Goal: Check status: Check status

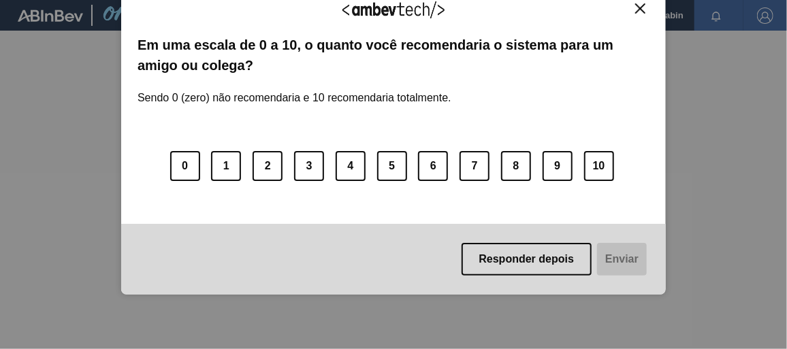
click at [635, 9] on button "Close" at bounding box center [640, 9] width 18 height 12
click at [642, 7] on img "Close" at bounding box center [640, 8] width 10 height 10
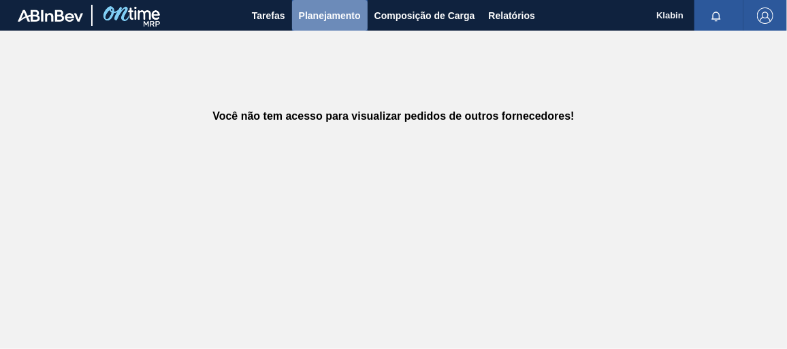
click at [324, 12] on span "Planejamento" at bounding box center [330, 15] width 62 height 16
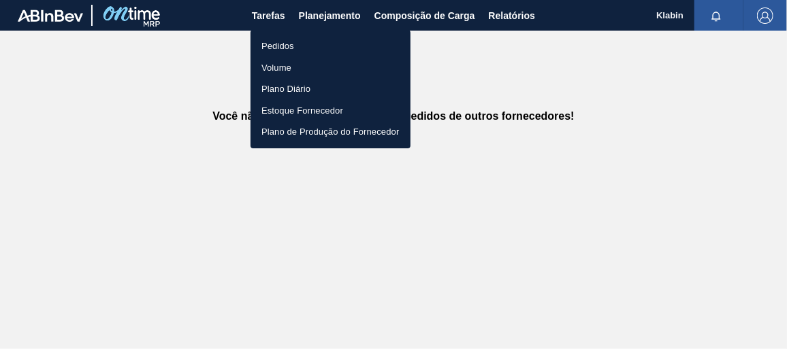
click at [295, 46] on li "Pedidos" at bounding box center [331, 46] width 160 height 22
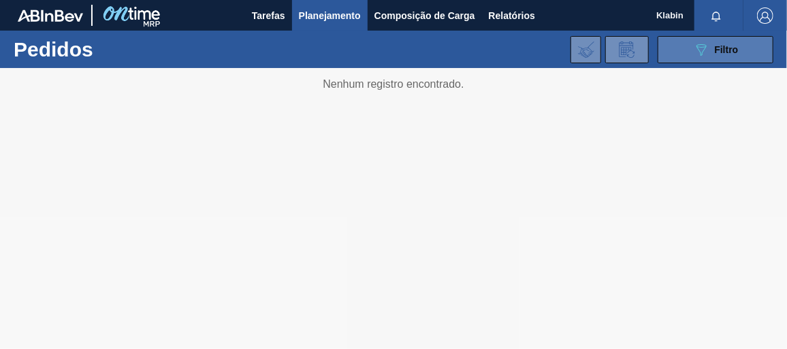
click at [703, 47] on icon "089F7B8B-B2A5-4AFE-B5C0-19BA573D28AC" at bounding box center [701, 50] width 16 height 16
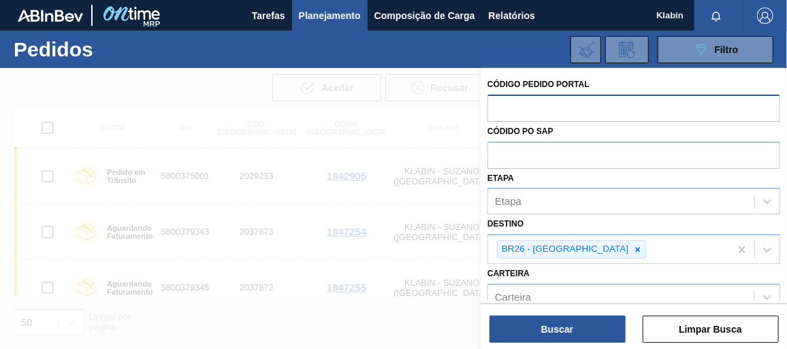
click at [522, 106] on input "text" at bounding box center [634, 108] width 293 height 26
paste input "text"
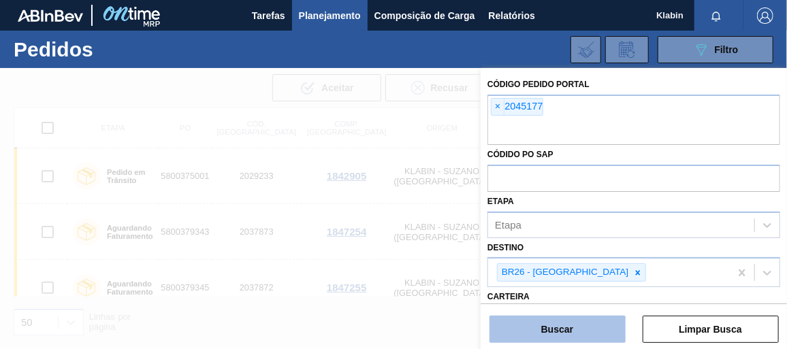
click at [585, 321] on button "Buscar" at bounding box center [558, 329] width 136 height 27
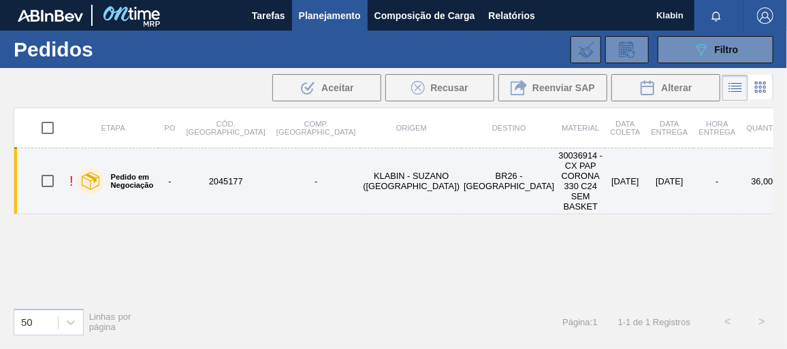
click at [556, 161] on td "30036914 - CX PAP CORONA 330 C24 SEM BASKET" at bounding box center [580, 181] width 48 height 66
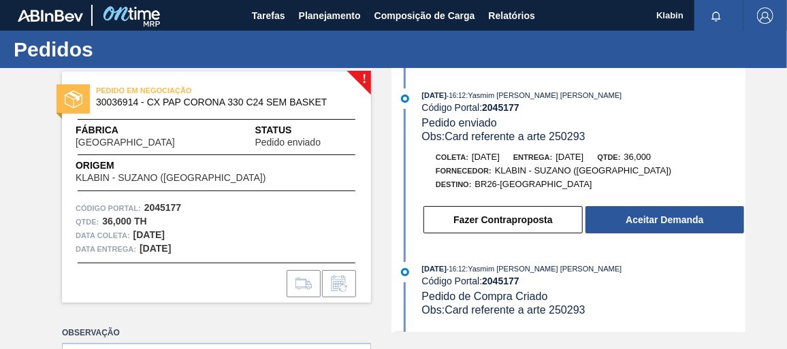
scroll to position [3, 0]
